Goal: Complete application form

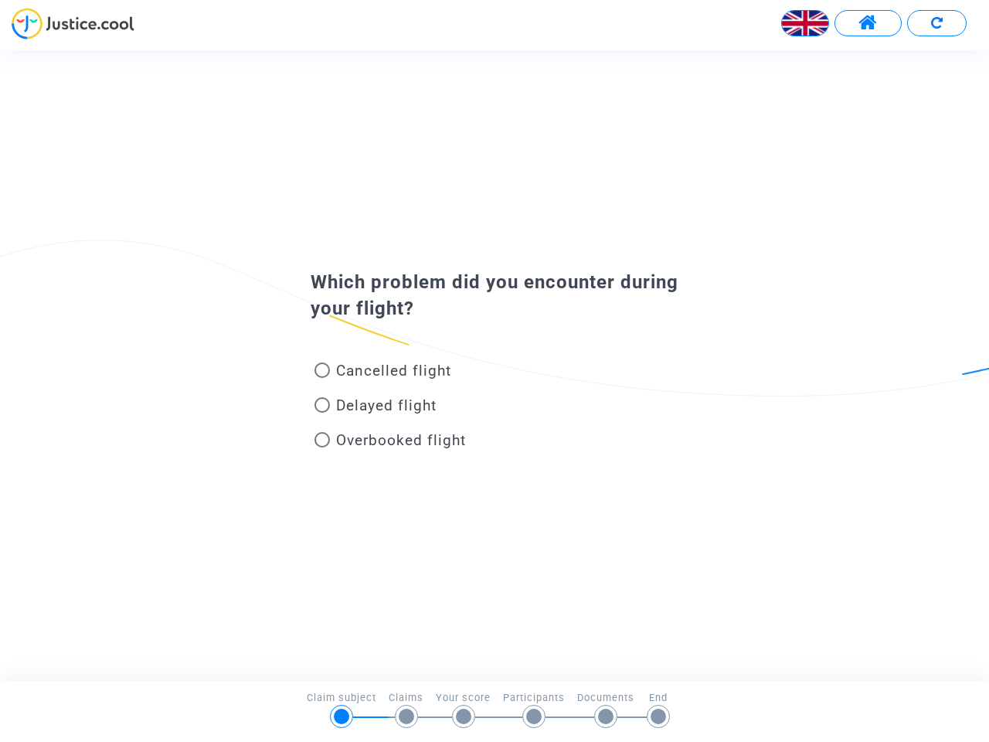
click at [805, 23] on img at bounding box center [805, 23] width 46 height 46
click at [868, 23] on span at bounding box center [867, 23] width 19 height 20
click at [936, 23] on div at bounding box center [494, 29] width 989 height 42
click at [494, 365] on div "Cancelled flight" at bounding box center [469, 373] width 341 height 35
click at [382, 373] on span "Cancelled flight" at bounding box center [393, 371] width 115 height 18
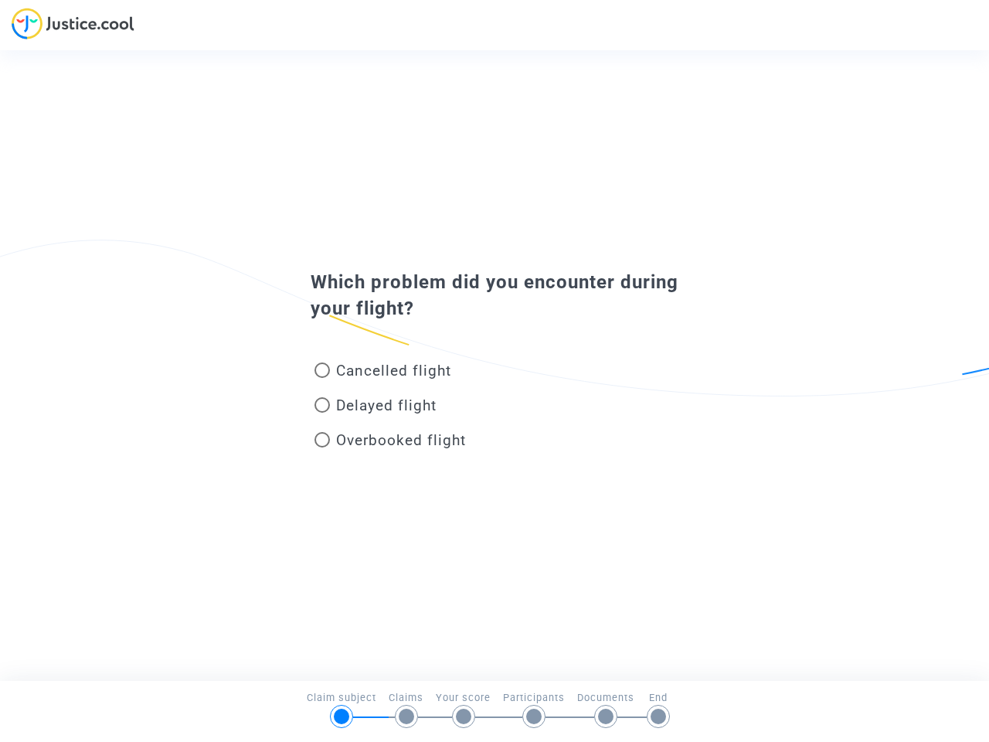
click at [322, 378] on input "Cancelled flight" at bounding box center [321, 378] width 1 height 1
radio input "true"
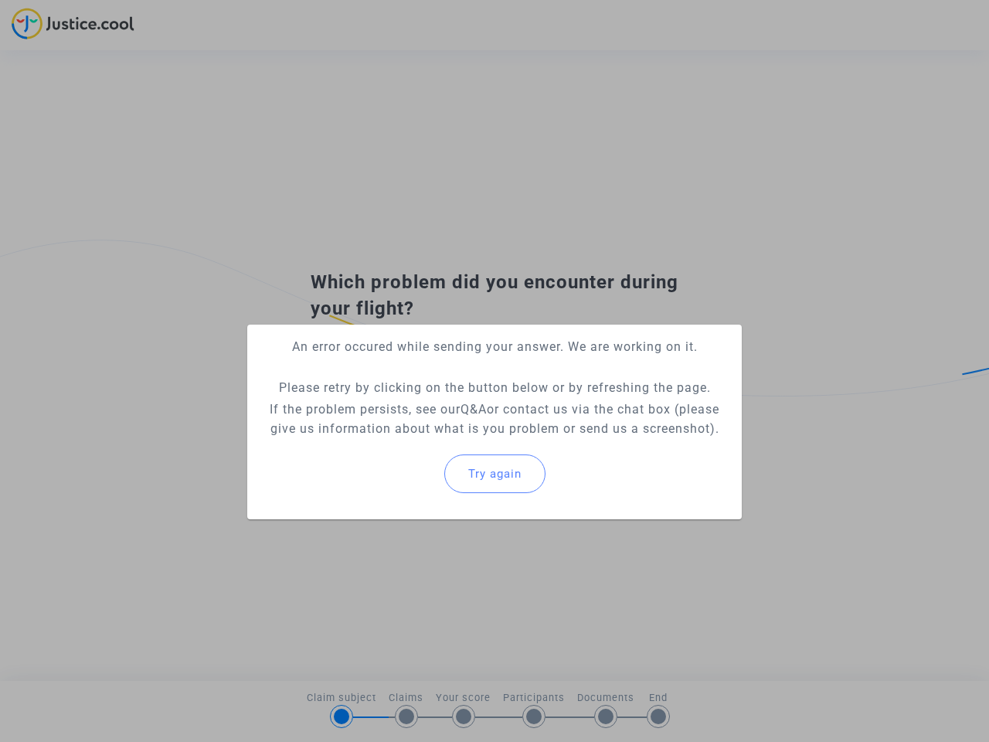
click at [382, 370] on mat-card "An error occured while sending your answer. We are working on it. Please retry …" at bounding box center [494, 421] width 494 height 195
click at [375, 408] on p "If the problem persists, see our Q&A or contact us via the chat box (please giv…" at bounding box center [495, 418] width 470 height 39
click at [375, 405] on p "If the problem persists, see our Q&A or contact us via the chat box (please giv…" at bounding box center [495, 418] width 470 height 39
click at [390, 443] on div "Try again" at bounding box center [495, 473] width 470 height 66
click at [390, 440] on mat-card "An error occured while sending your answer. We are working on it. Please retry …" at bounding box center [494, 421] width 494 height 195
